Goal: Task Accomplishment & Management: Complete application form

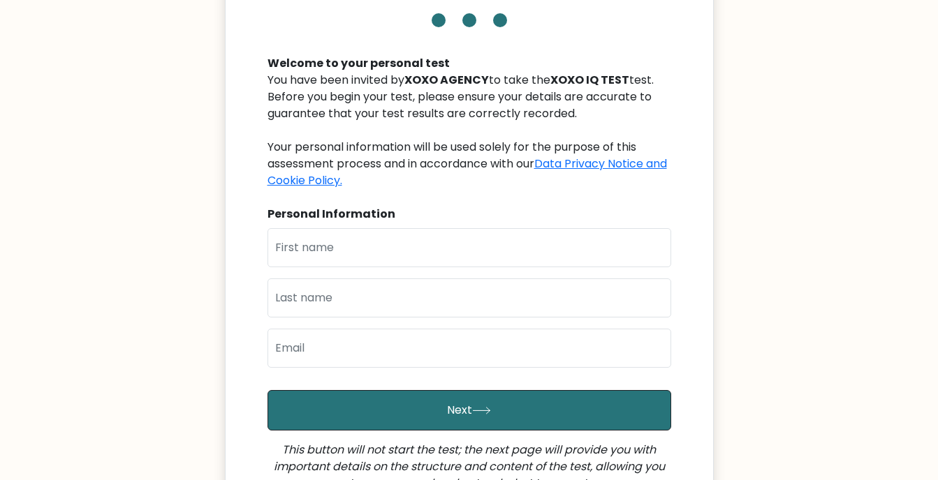
scroll to position [140, 0]
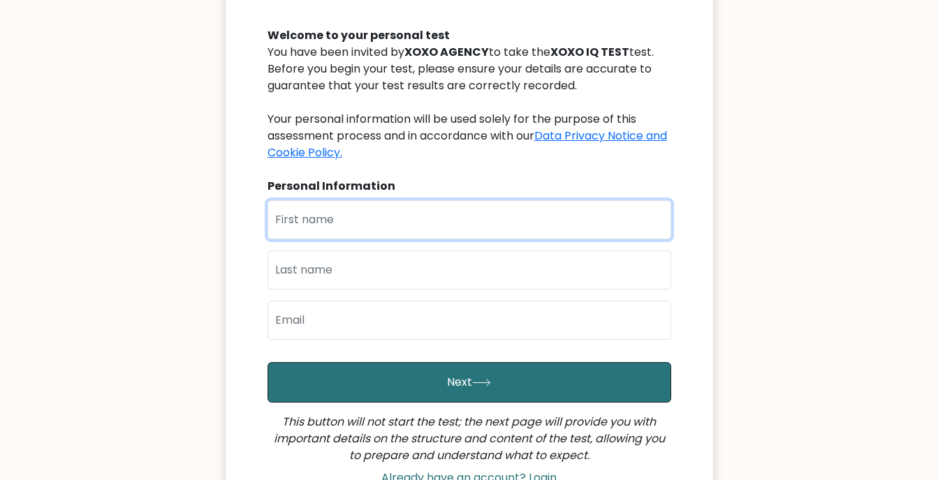
click at [424, 208] on input "text" at bounding box center [469, 219] width 404 height 39
type input "[PERSON_NAME] [PERSON_NAME]"
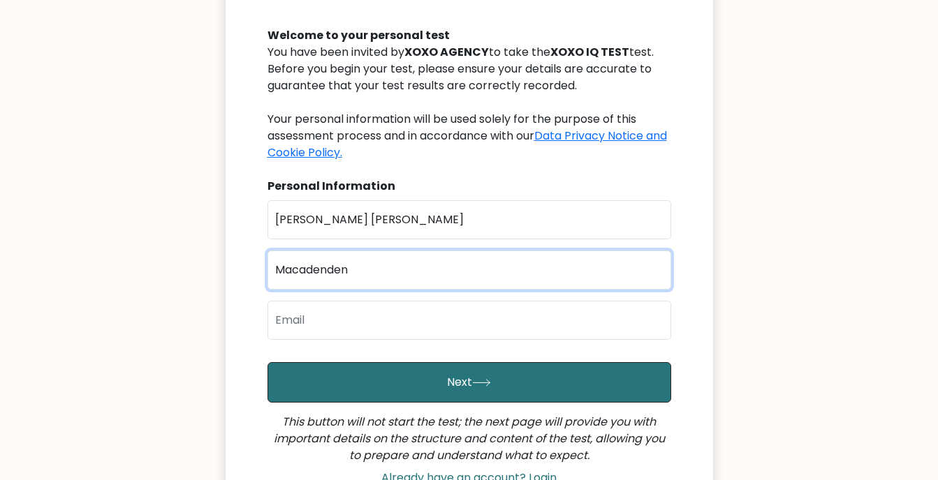
type input "Macadenden"
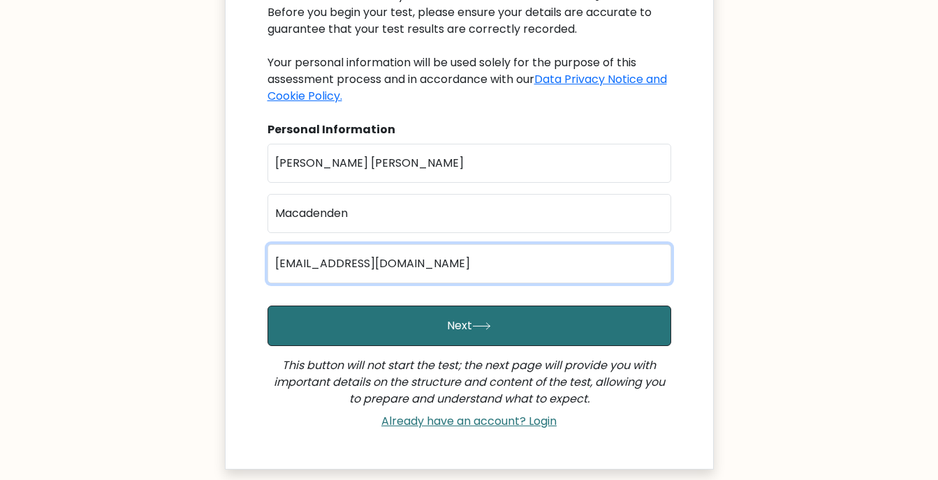
scroll to position [304, 0]
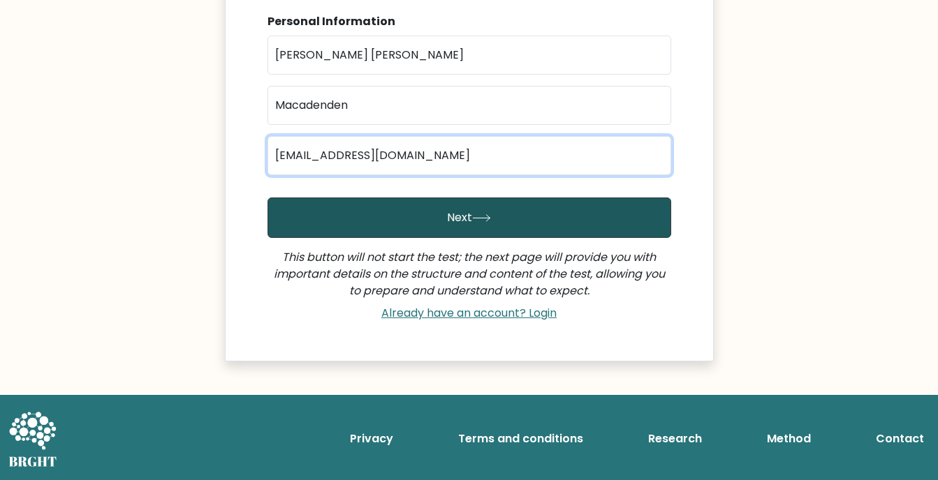
type input "[EMAIL_ADDRESS][DOMAIN_NAME]"
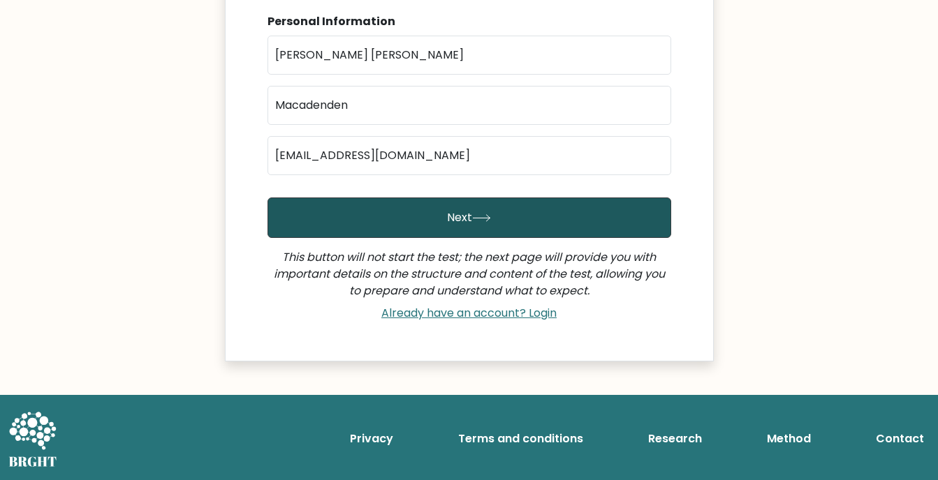
click at [602, 212] on button "Next" at bounding box center [469, 218] width 404 height 40
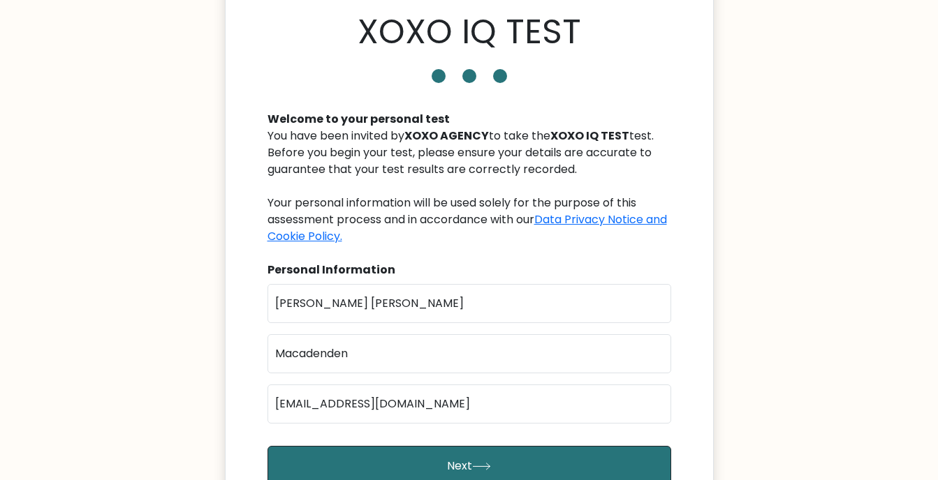
scroll to position [25, 0]
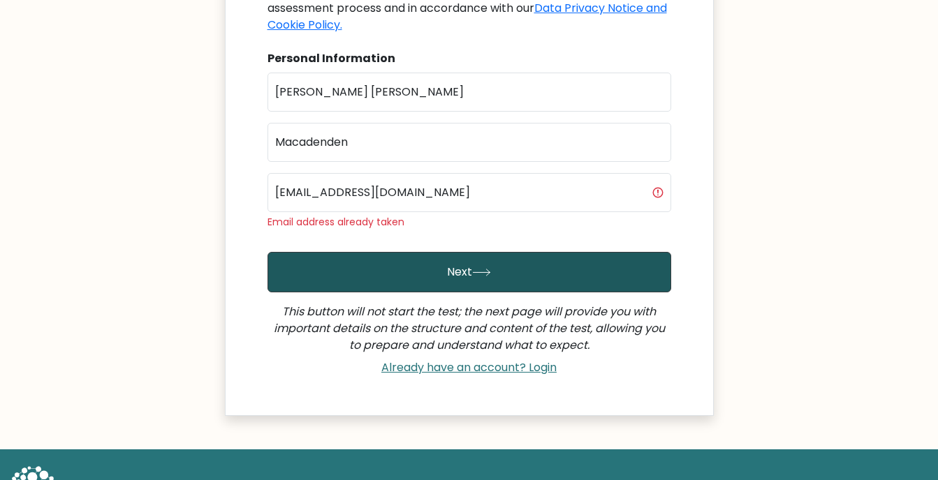
scroll to position [279, 0]
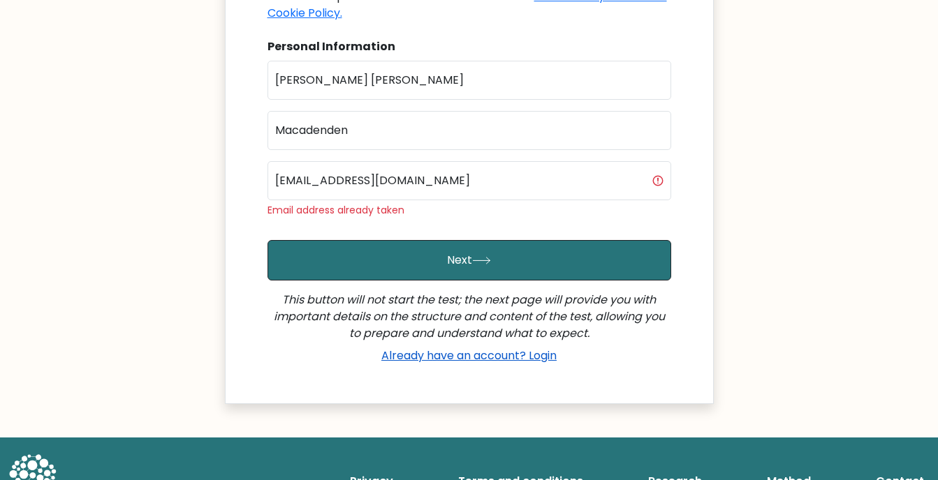
click at [490, 355] on link "Already have an account? Login" at bounding box center [469, 356] width 186 height 16
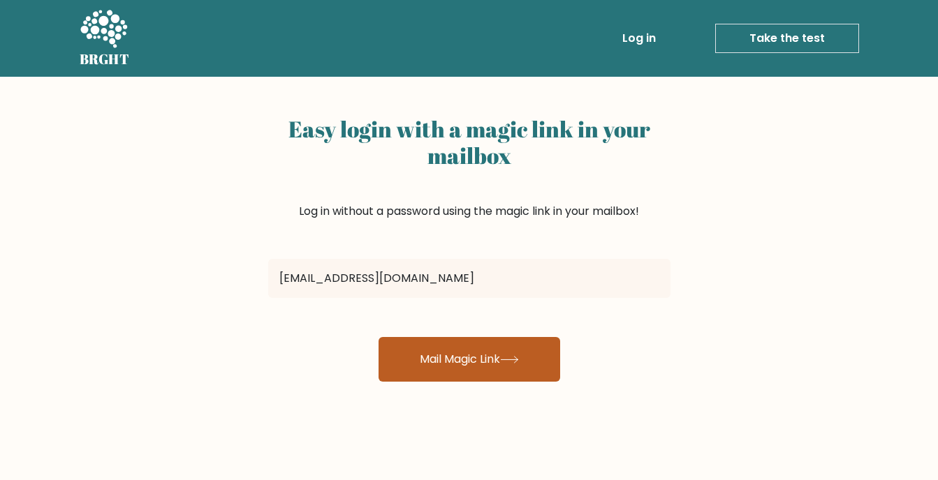
click at [505, 359] on button "Mail Magic Link" at bounding box center [469, 359] width 182 height 45
